Goal: Task Accomplishment & Management: Use online tool/utility

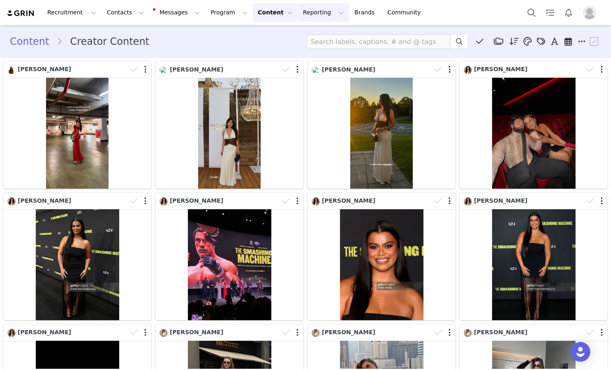
click at [298, 14] on button "Reporting Reporting" at bounding box center [323, 12] width 51 height 18
click at [302, 50] on p "Report Builder" at bounding box center [304, 51] width 41 height 9
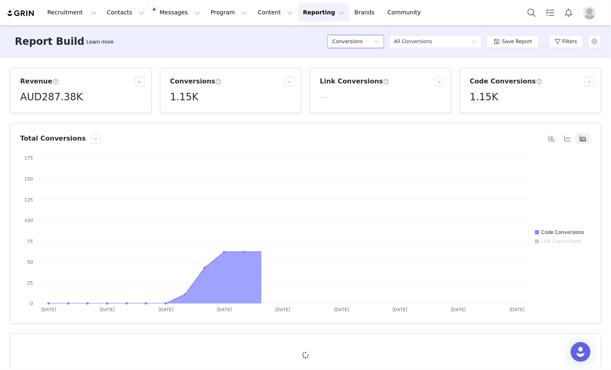
click at [361, 44] on h5 "Conversions" at bounding box center [347, 41] width 30 height 12
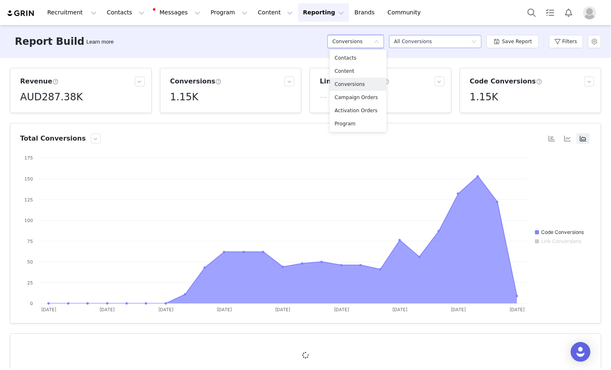
click at [424, 44] on div "All Conversions" at bounding box center [413, 41] width 38 height 12
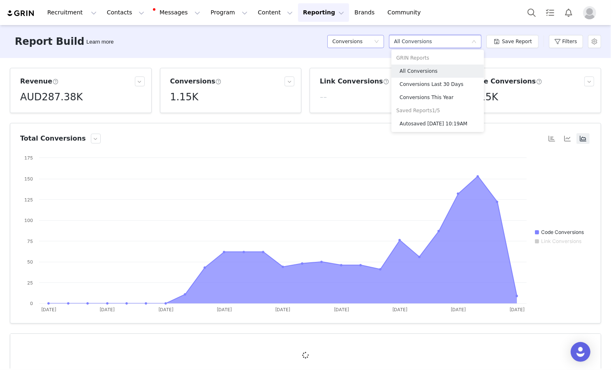
click at [372, 41] on div "Conversions" at bounding box center [353, 41] width 42 height 12
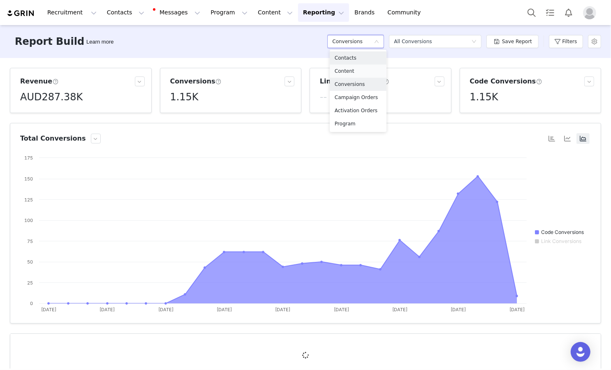
click at [364, 72] on h5 "Content" at bounding box center [357, 71] width 47 height 9
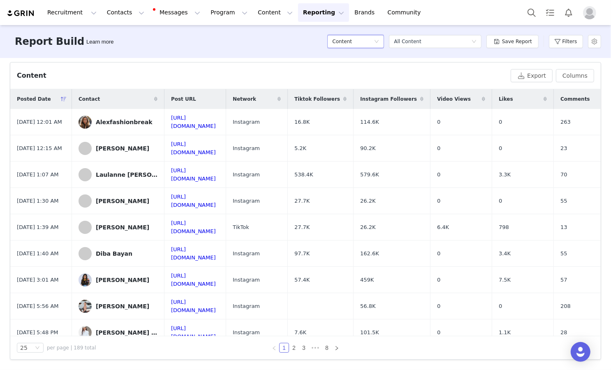
scroll to position [214, 0]
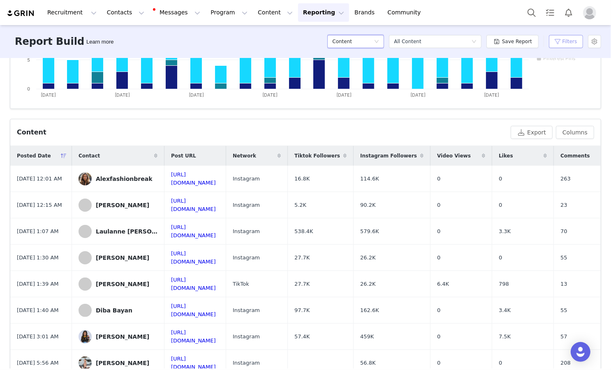
click at [551, 40] on button "Filters" at bounding box center [566, 41] width 34 height 13
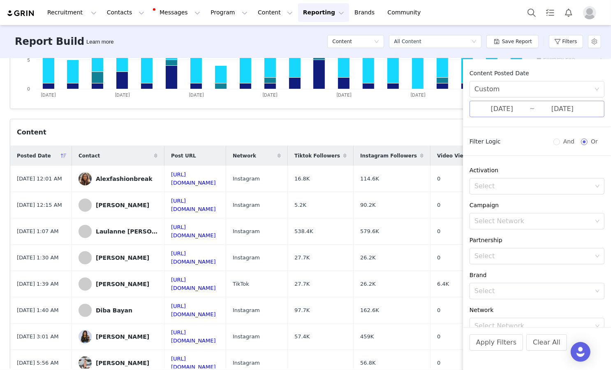
click at [496, 113] on input "[DATE]" at bounding box center [501, 109] width 55 height 11
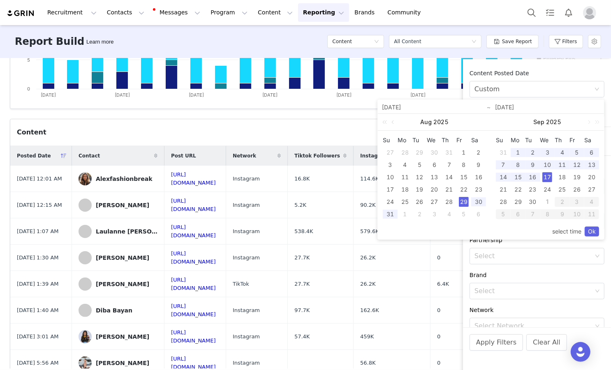
click at [526, 178] on td "16" at bounding box center [532, 177] width 15 height 12
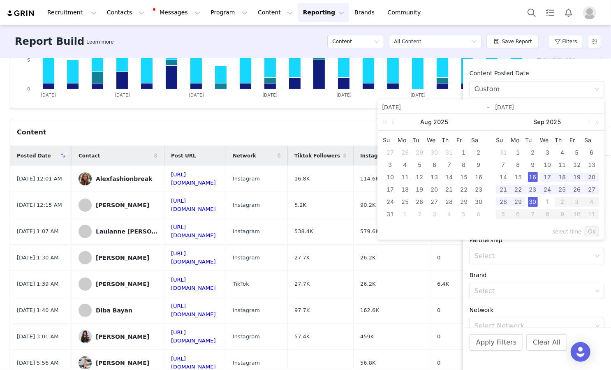
click at [535, 201] on div "30" at bounding box center [533, 202] width 10 height 10
type input "[DATE]"
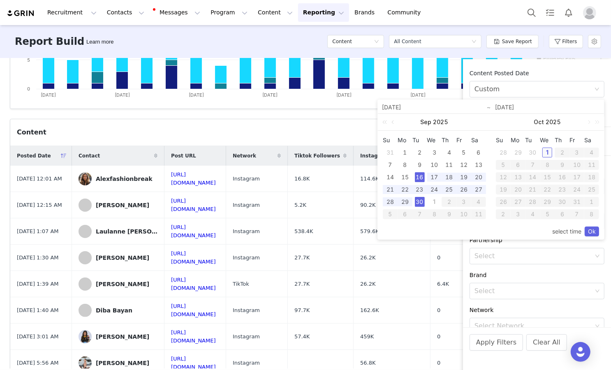
click at [550, 152] on div "1" at bounding box center [547, 153] width 10 height 10
click at [421, 178] on div "16" at bounding box center [420, 177] width 10 height 10
type input "[DATE]"
drag, startPoint x: 588, startPoint y: 228, endPoint x: 442, endPoint y: 171, distance: 156.5
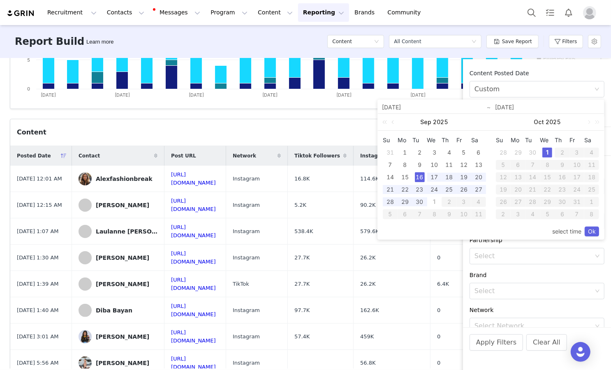
click at [442, 171] on div "[DATE] [DATE] Su Mo Tu We Th Fr Sa 31 1 2 3 4 5 6 7 8 9 10 11 12 13 14 15 16 17…" at bounding box center [491, 169] width 226 height 139
click at [436, 175] on div "17" at bounding box center [434, 177] width 10 height 10
click at [547, 152] on div "1" at bounding box center [547, 153] width 10 height 10
type input "[DATE]"
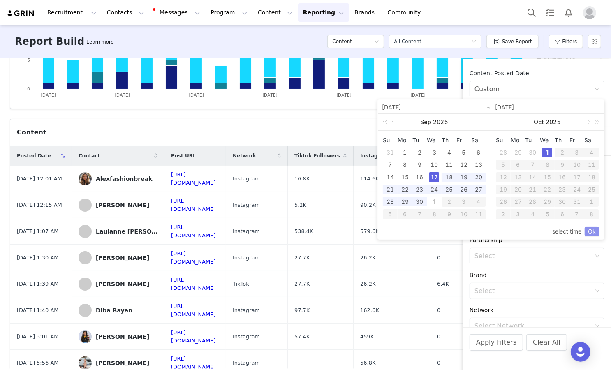
click at [597, 230] on link "Ok" at bounding box center [591, 231] width 14 height 10
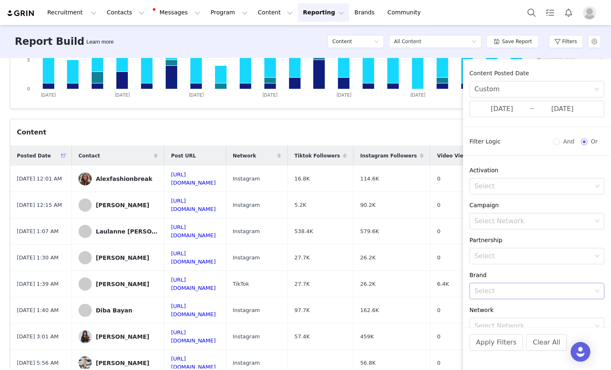
scroll to position [75, 0]
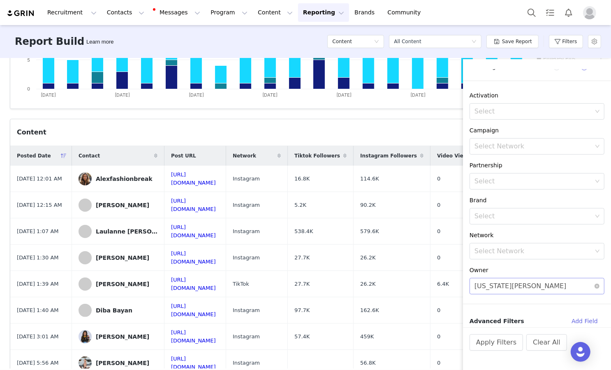
click at [489, 286] on div "[US_STATE][PERSON_NAME]" at bounding box center [520, 286] width 92 height 16
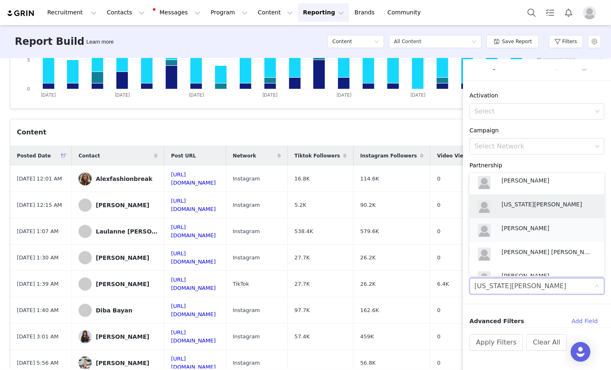
scroll to position [0, 0]
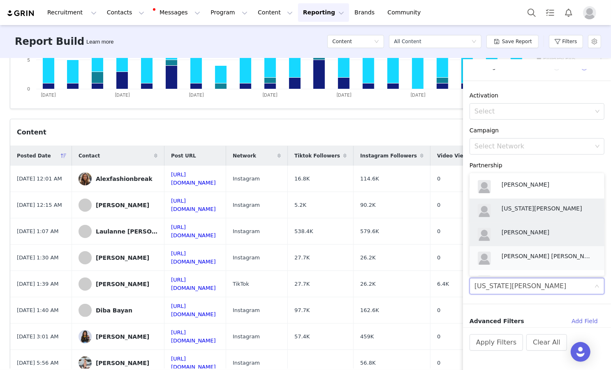
click at [507, 258] on p "[PERSON_NAME] [PERSON_NAME]" at bounding box center [546, 255] width 90 height 9
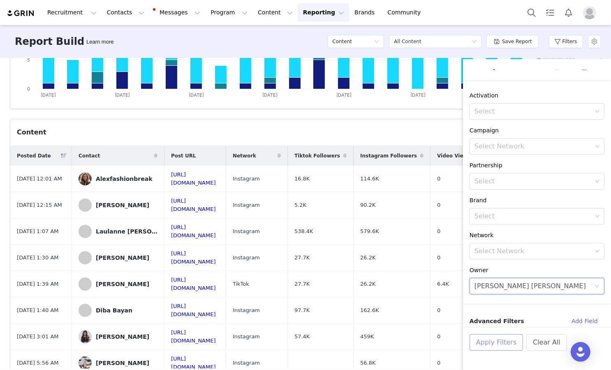
click at [506, 343] on button "Apply Filters" at bounding box center [495, 342] width 53 height 16
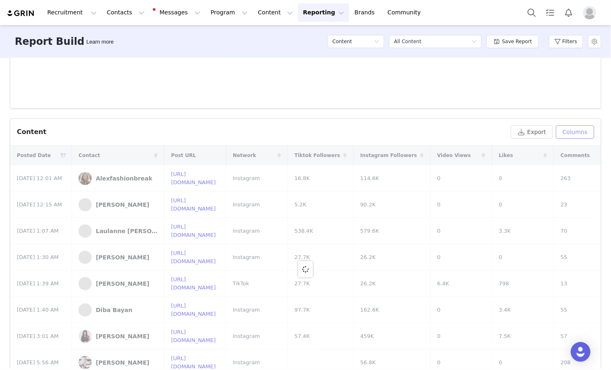
scroll to position [214, 0]
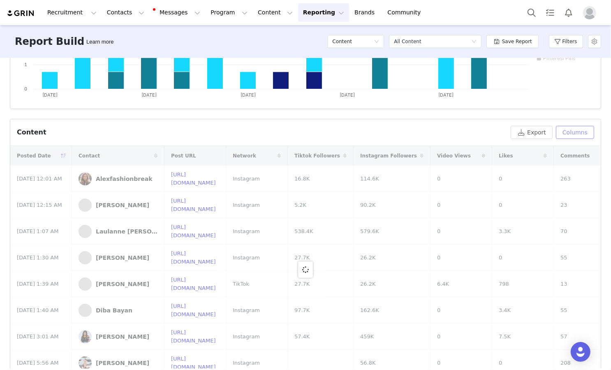
click at [574, 132] on button "Columns" at bounding box center [575, 132] width 38 height 13
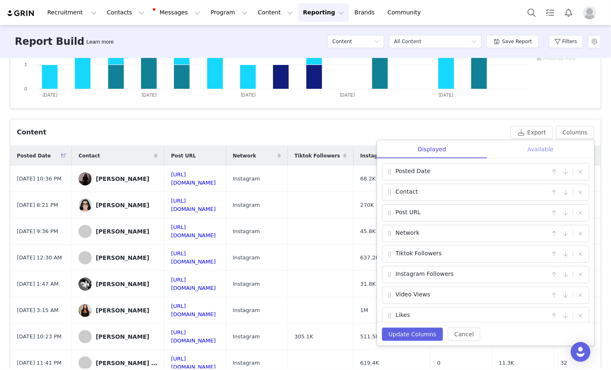
click at [526, 155] on div "Available" at bounding box center [540, 149] width 107 height 18
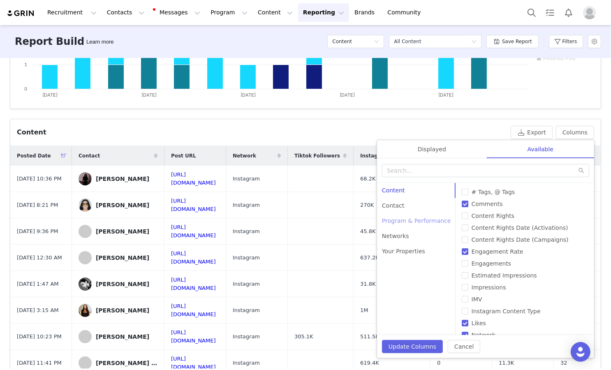
scroll to position [271, 0]
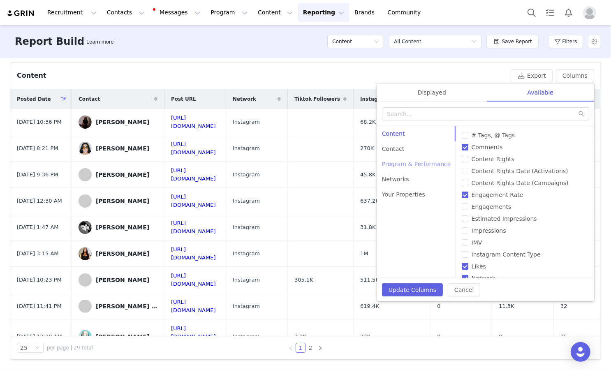
click at [413, 157] on div "Program & Performance" at bounding box center [416, 164] width 79 height 15
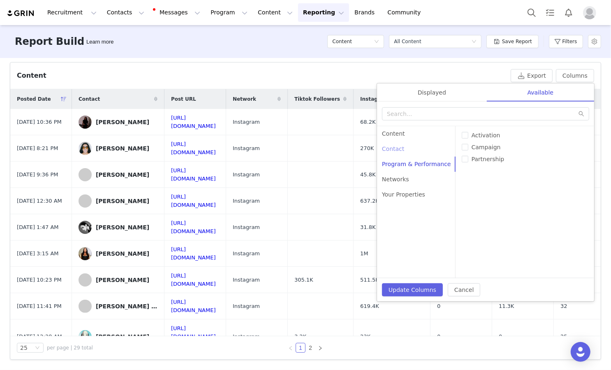
click at [413, 152] on div "Contact" at bounding box center [416, 148] width 79 height 15
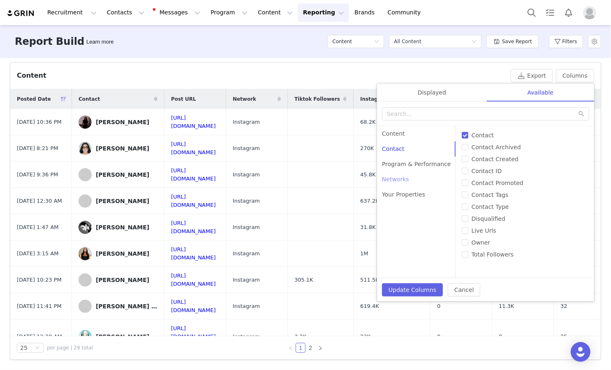
click at [414, 179] on div "Networks" at bounding box center [416, 179] width 79 height 15
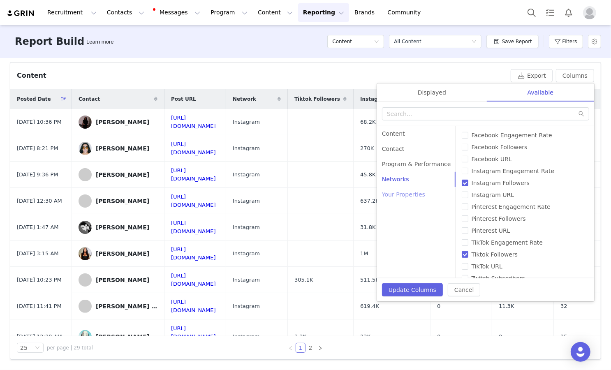
click at [428, 194] on div "Your Properties" at bounding box center [416, 194] width 79 height 15
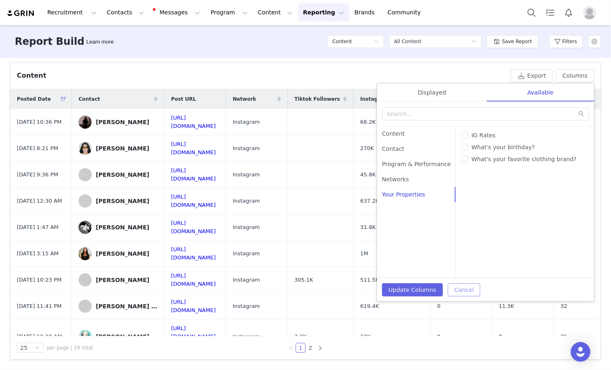
click at [457, 292] on button "Cancel" at bounding box center [463, 289] width 32 height 13
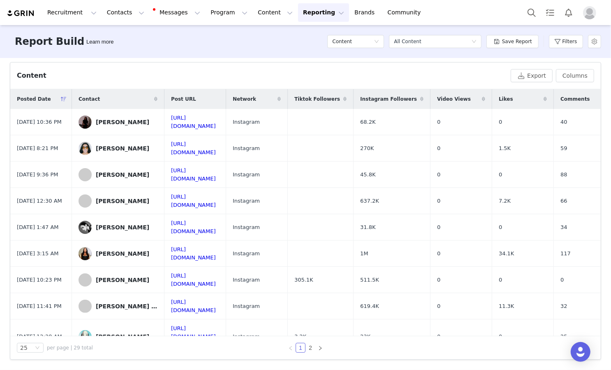
scroll to position [0, 0]
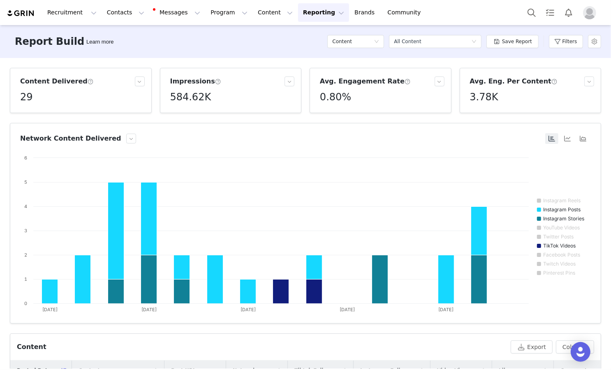
drag, startPoint x: 306, startPoint y: 327, endPoint x: 307, endPoint y: -14, distance: 341.1
click at [307, 0] on html "Recruitment Recruitment Creator Search Curated Lists Landing Pages Web Extensio…" at bounding box center [305, 185] width 611 height 370
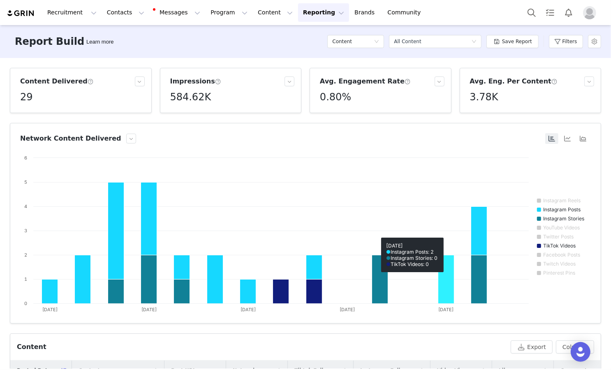
scroll to position [200, 0]
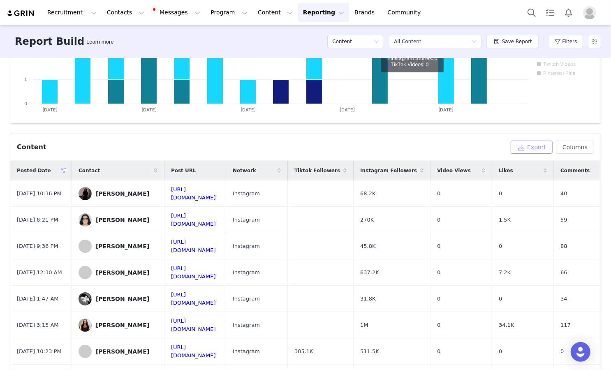
click at [540, 143] on button "Export" at bounding box center [531, 147] width 42 height 13
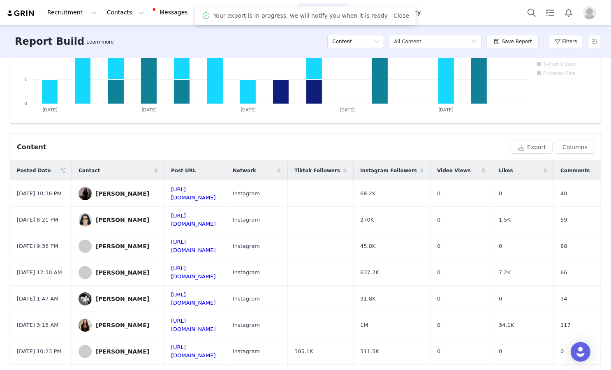
click at [418, 137] on div "Content Export Columns Displayed Available Posted Date | Contact | Post URL | N…" at bounding box center [305, 147] width 590 height 27
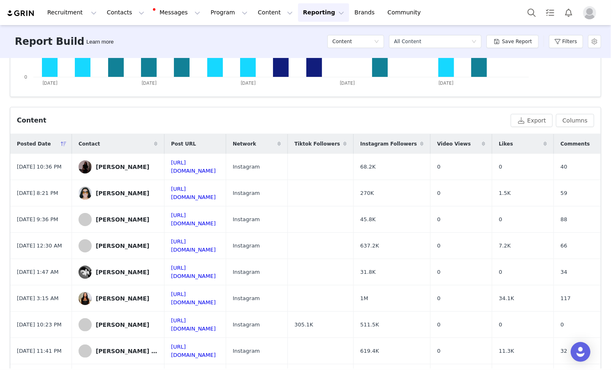
scroll to position [229, 0]
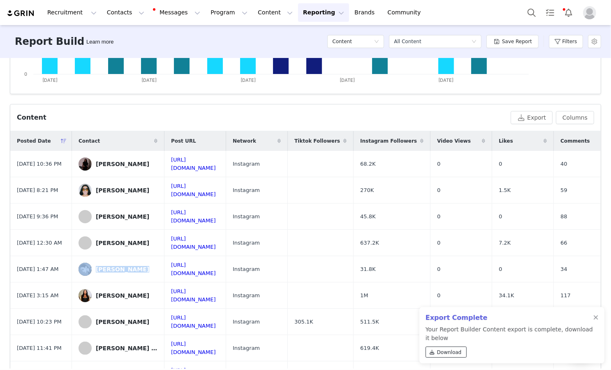
click at [453, 349] on span "Download" at bounding box center [449, 351] width 25 height 7
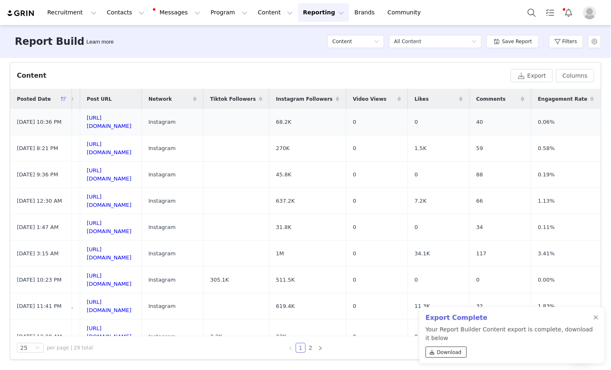
scroll to position [0, 0]
